Goal: Information Seeking & Learning: Check status

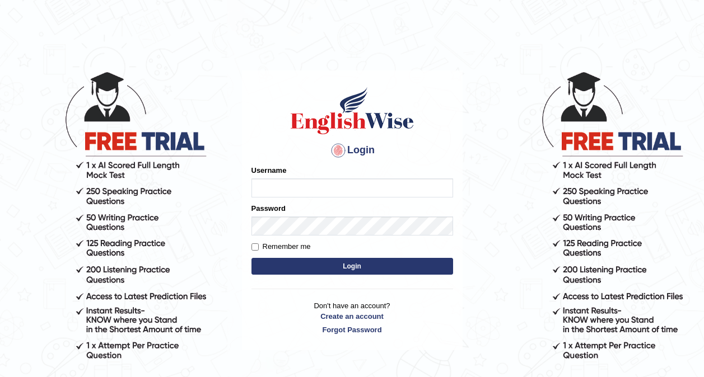
type input "joweenie"
click at [334, 267] on button "Login" at bounding box center [352, 266] width 202 height 17
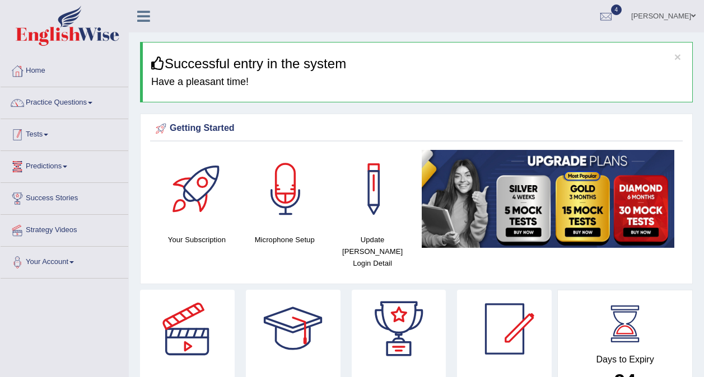
click at [35, 134] on link "Tests" at bounding box center [65, 133] width 128 height 28
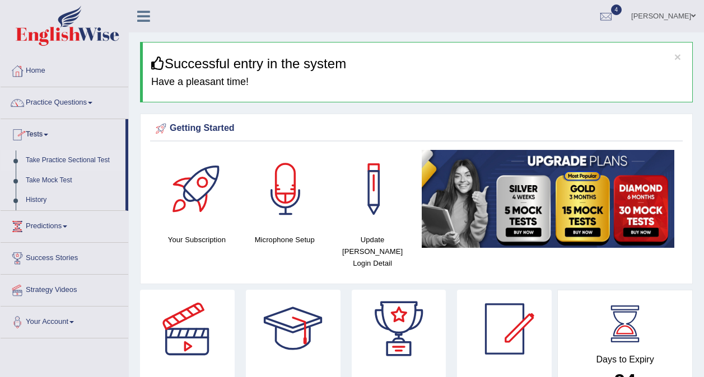
click at [59, 160] on link "Take Practice Sectional Test" at bounding box center [73, 161] width 105 height 20
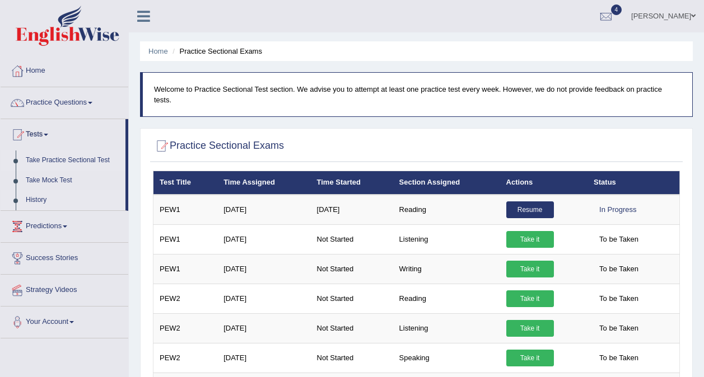
click at [32, 201] on link "History" at bounding box center [73, 200] width 105 height 20
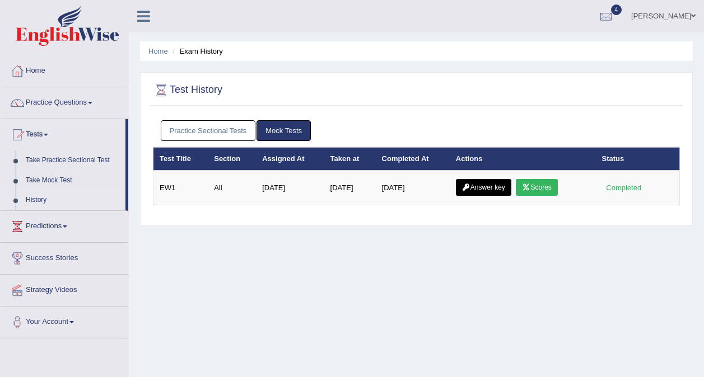
click at [231, 131] on link "Practice Sectional Tests" at bounding box center [208, 130] width 95 height 21
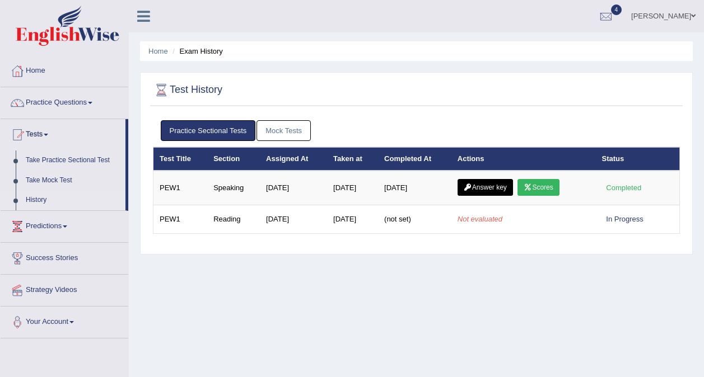
click at [216, 134] on link "Practice Sectional Tests" at bounding box center [208, 130] width 95 height 21
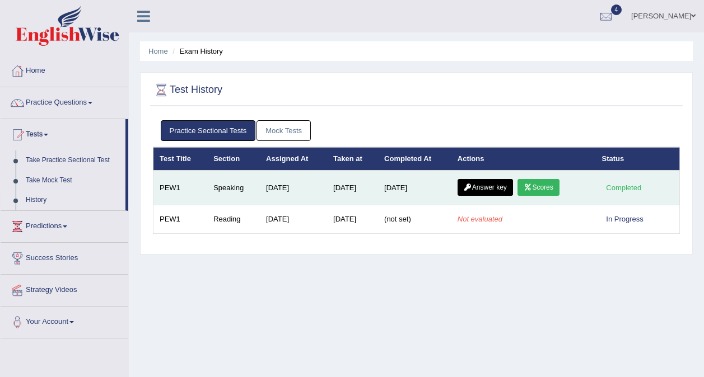
click at [540, 188] on link "Scores" at bounding box center [537, 187] width 41 height 17
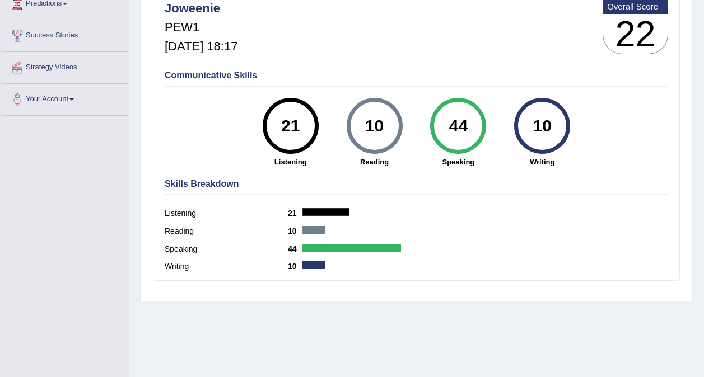
scroll to position [164, 0]
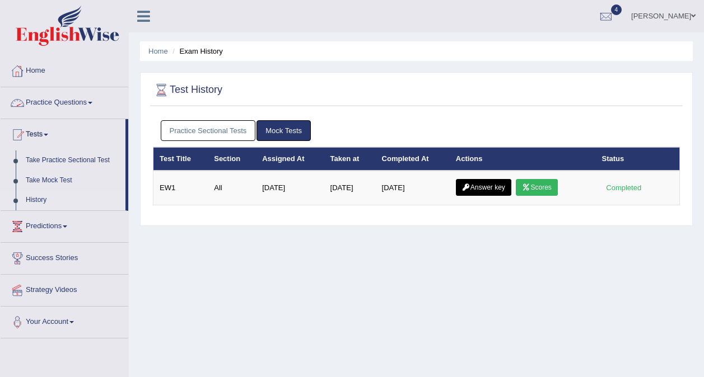
click at [291, 128] on link "Mock Tests" at bounding box center [283, 130] width 54 height 21
click at [221, 136] on link "Practice Sectional Tests" at bounding box center [208, 130] width 95 height 21
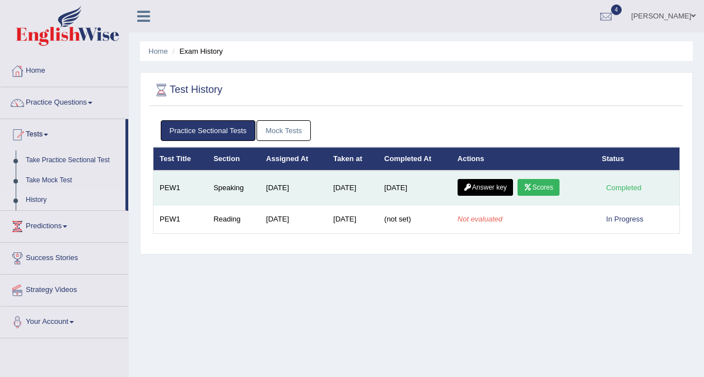
click at [554, 190] on link "Scores" at bounding box center [537, 187] width 41 height 17
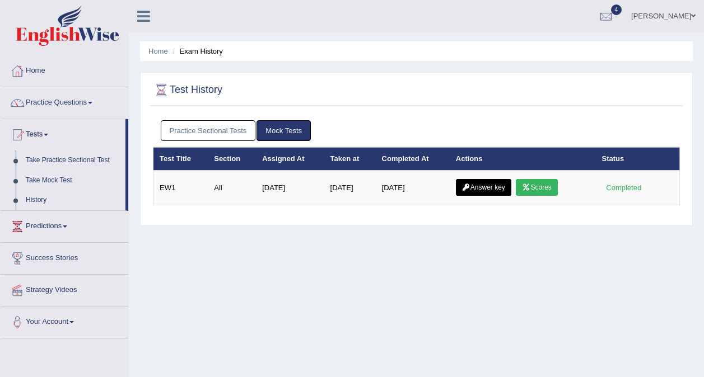
click at [291, 132] on link "Mock Tests" at bounding box center [283, 130] width 54 height 21
click at [293, 132] on link "Mock Tests" at bounding box center [283, 130] width 54 height 21
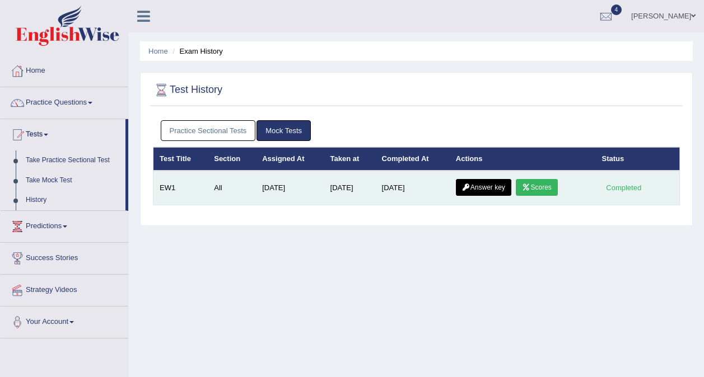
click at [538, 192] on link "Scores" at bounding box center [536, 187] width 41 height 17
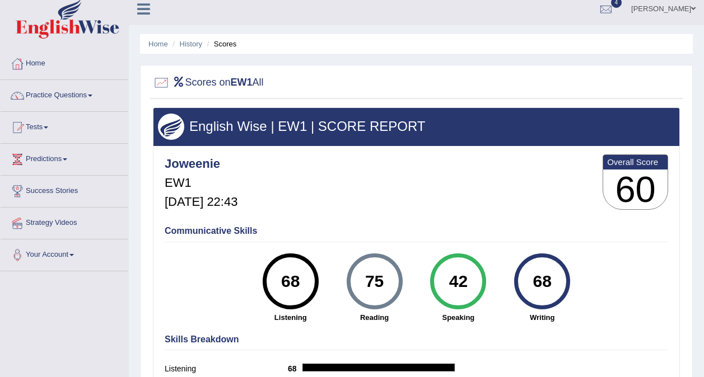
scroll to position [4, 0]
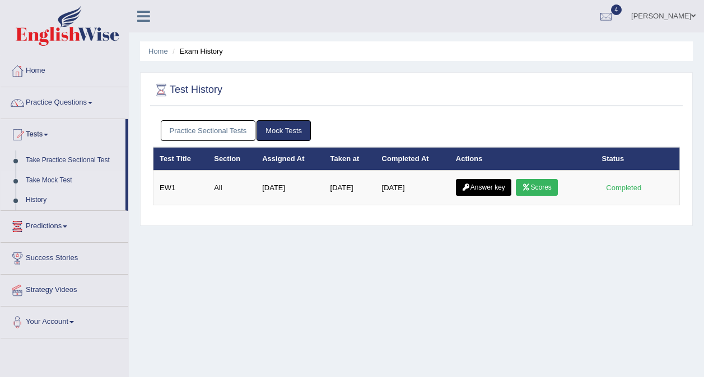
click at [49, 182] on link "Take Mock Test" at bounding box center [73, 181] width 105 height 20
